Goal: Task Accomplishment & Management: Manage account settings

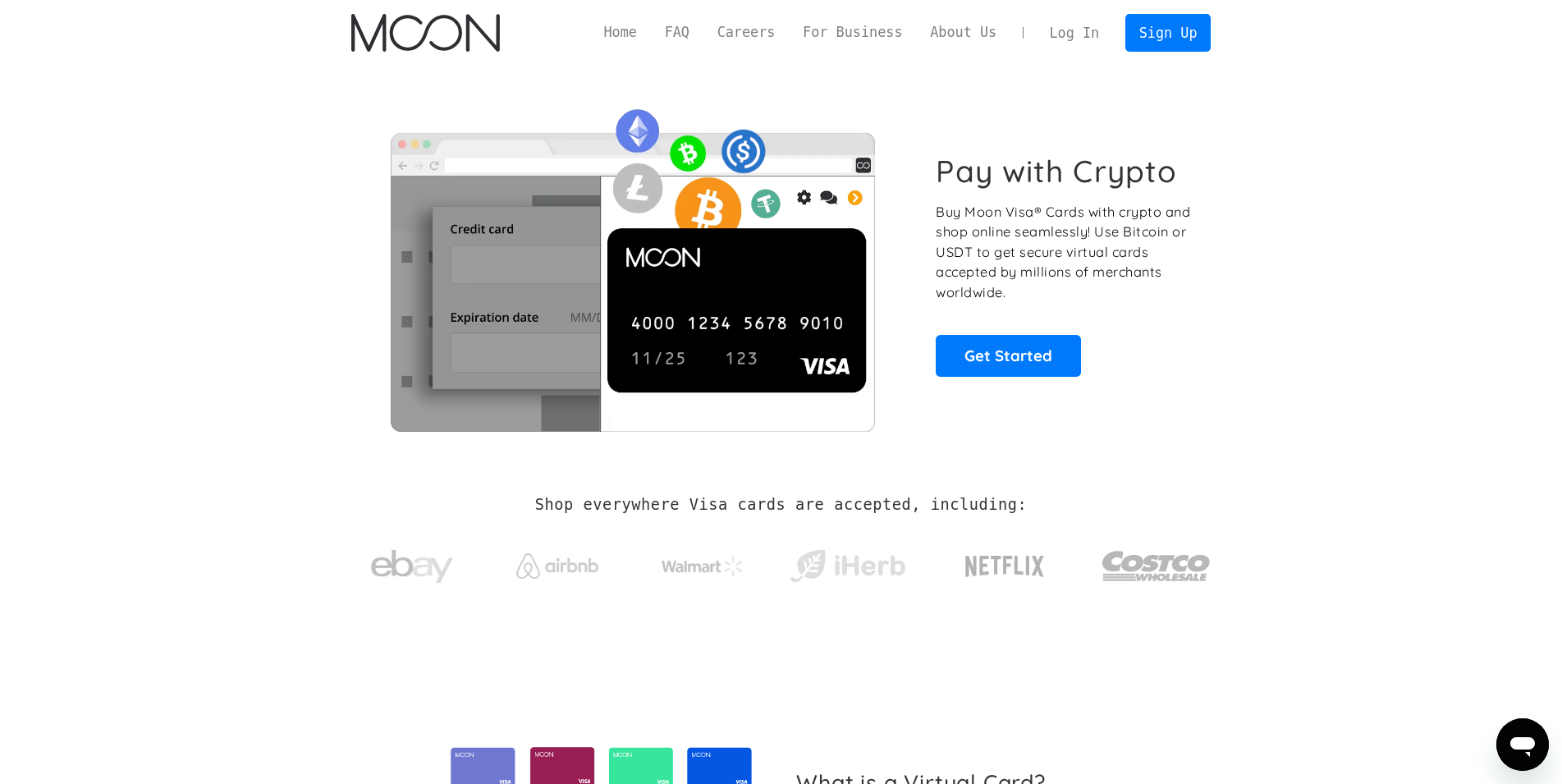
click at [1083, 21] on link "Log In" at bounding box center [1074, 32] width 77 height 36
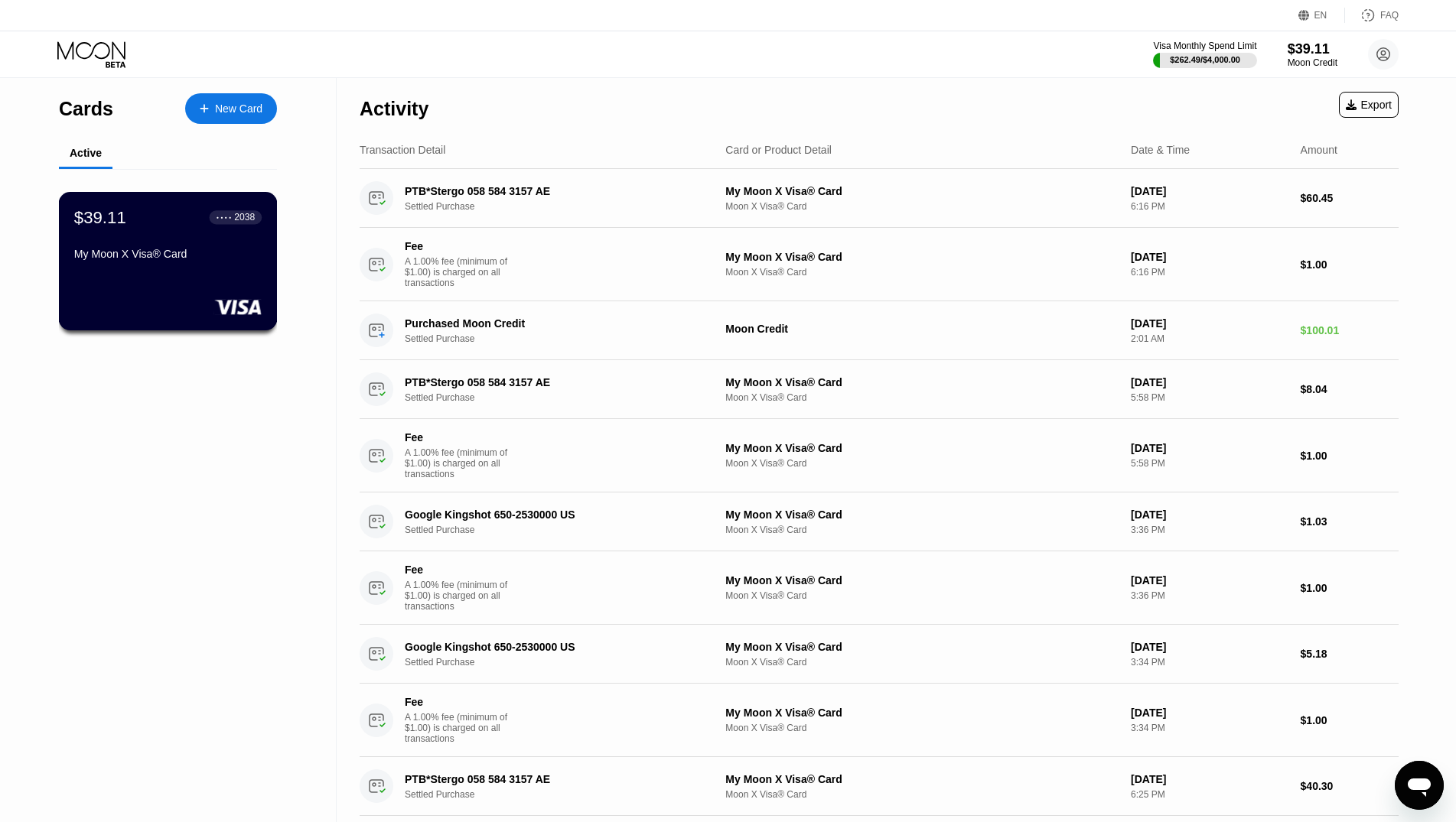
click at [218, 224] on div "● ● ● ● 2038" at bounding box center [236, 217] width 53 height 14
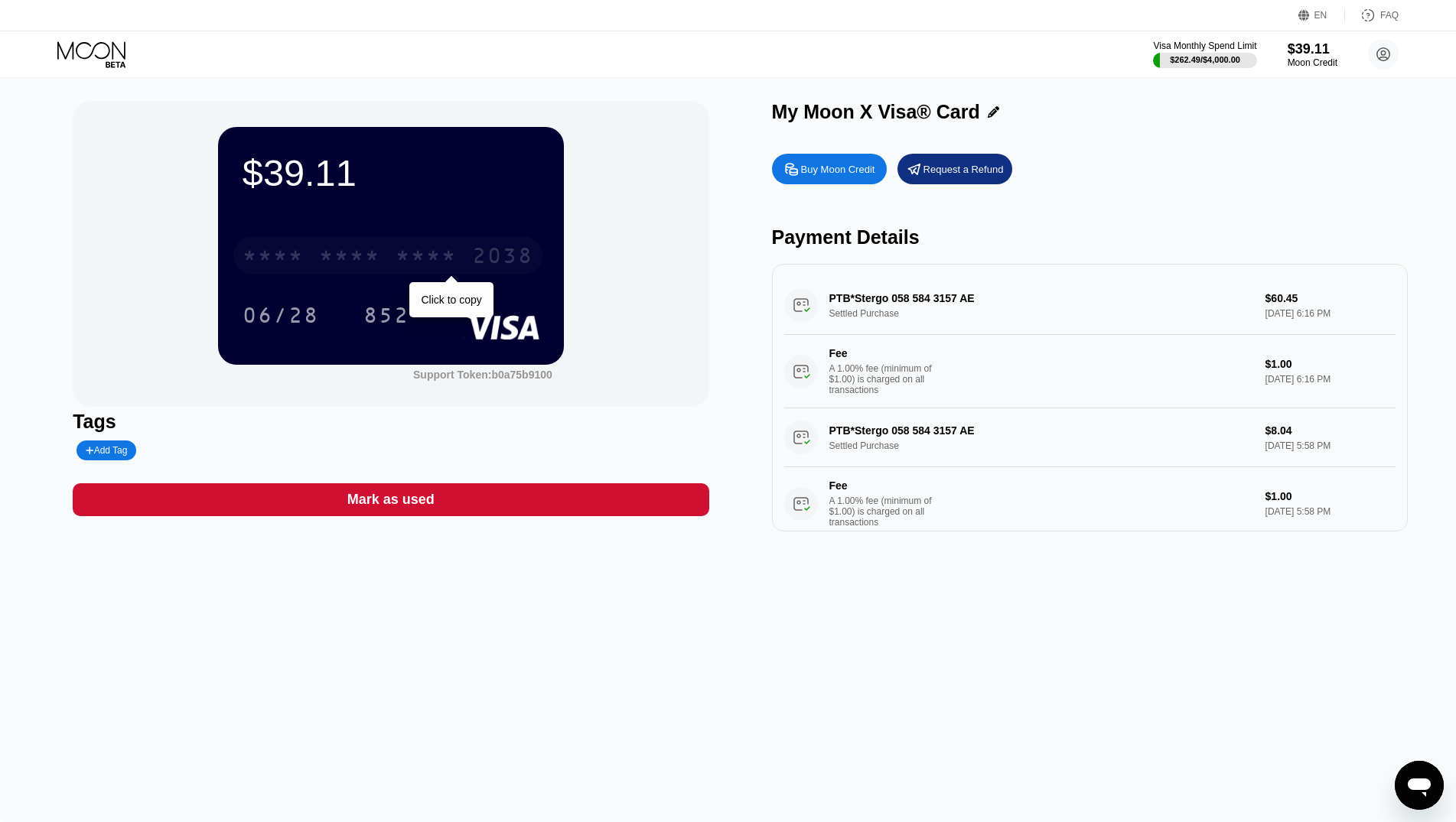
click at [271, 261] on div "* * * *" at bounding box center [274, 257] width 62 height 25
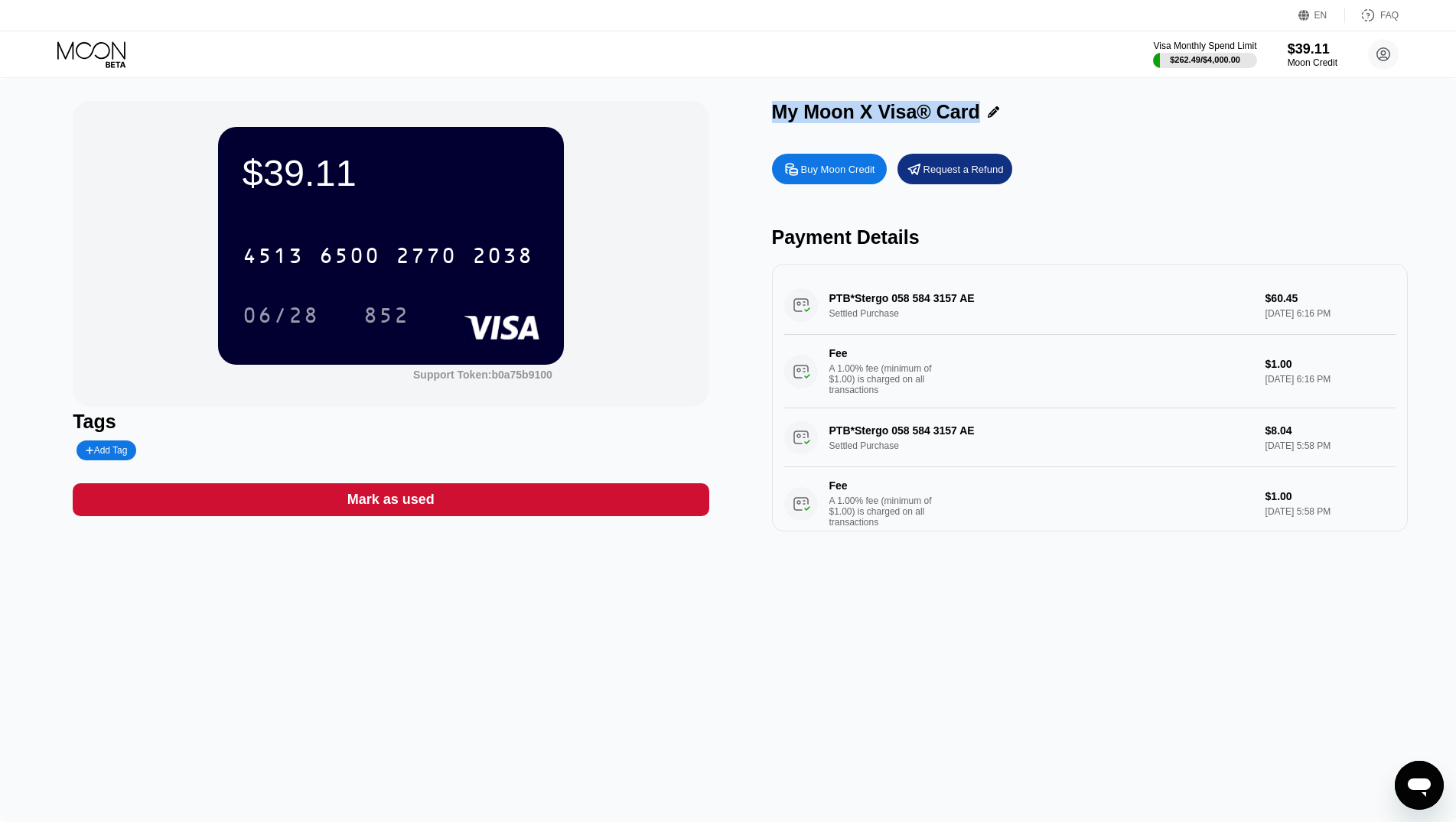
drag, startPoint x: 976, startPoint y: 114, endPoint x: 763, endPoint y: 124, distance: 213.2
click at [763, 124] on div "$39.11 4513 6500 2770 2038 06/28 852 Support Token: b0a75b9100 Tags Add Tag Mar…" at bounding box center [728, 316] width 1311 height 431
copy div "My Moon X Visa® Card"
click at [266, 315] on div "06/28" at bounding box center [280, 317] width 76 height 25
